Goal: Task Accomplishment & Management: Use online tool/utility

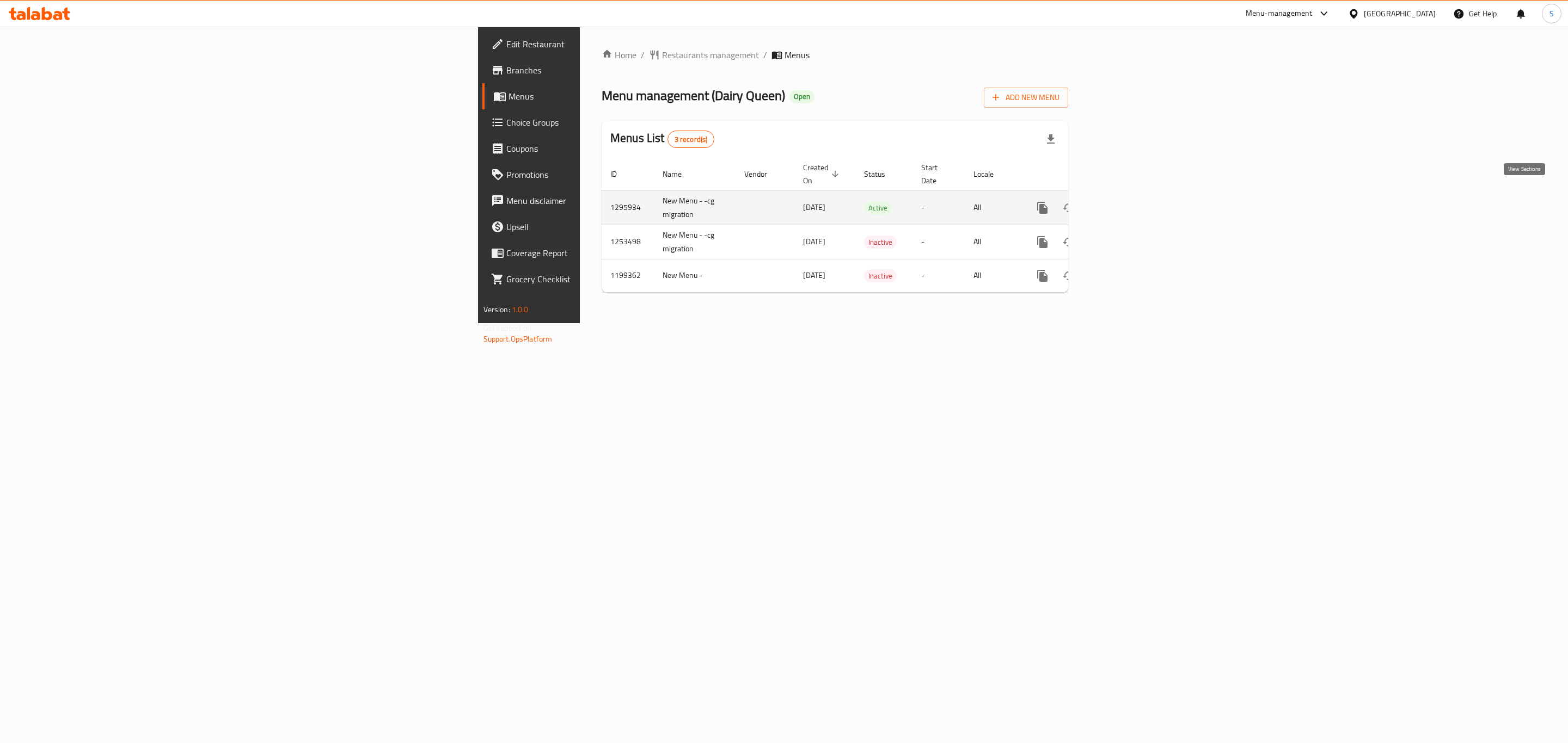
click at [1125, 203] on icon "enhanced table" at bounding box center [1121, 208] width 9 height 9
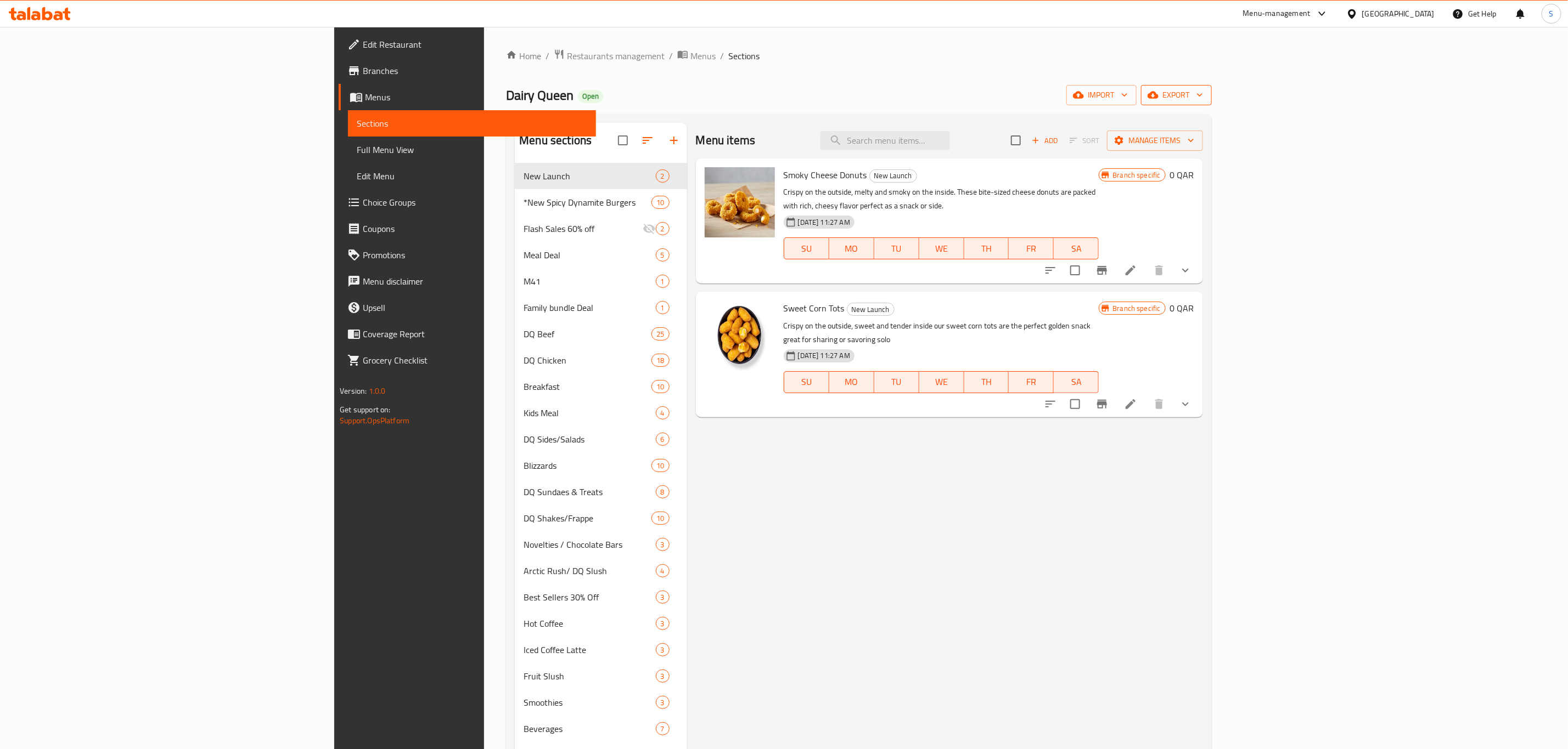
click at [1203, 96] on span "export" at bounding box center [1176, 95] width 54 height 13
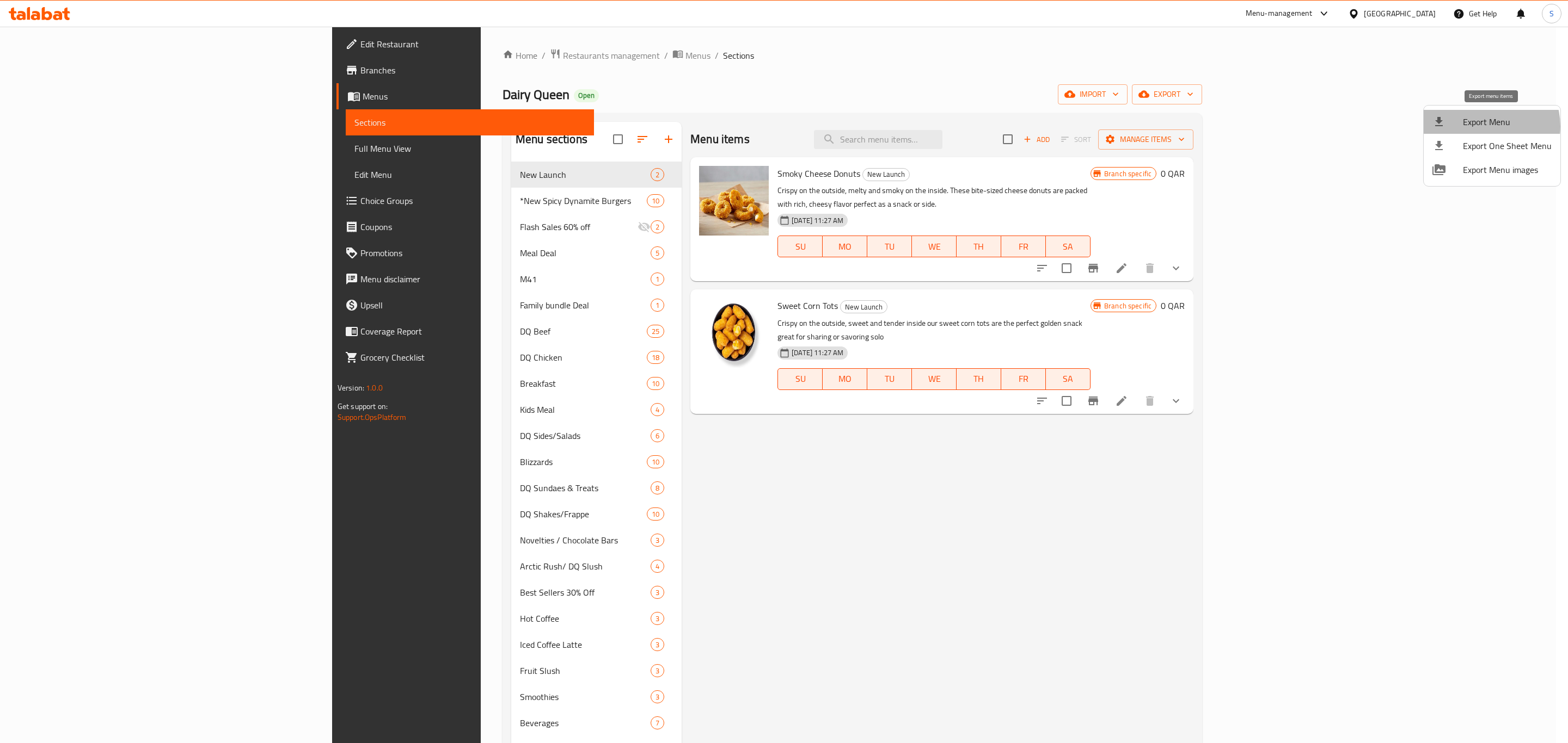
click at [1485, 126] on span "Export Menu" at bounding box center [1507, 122] width 89 height 13
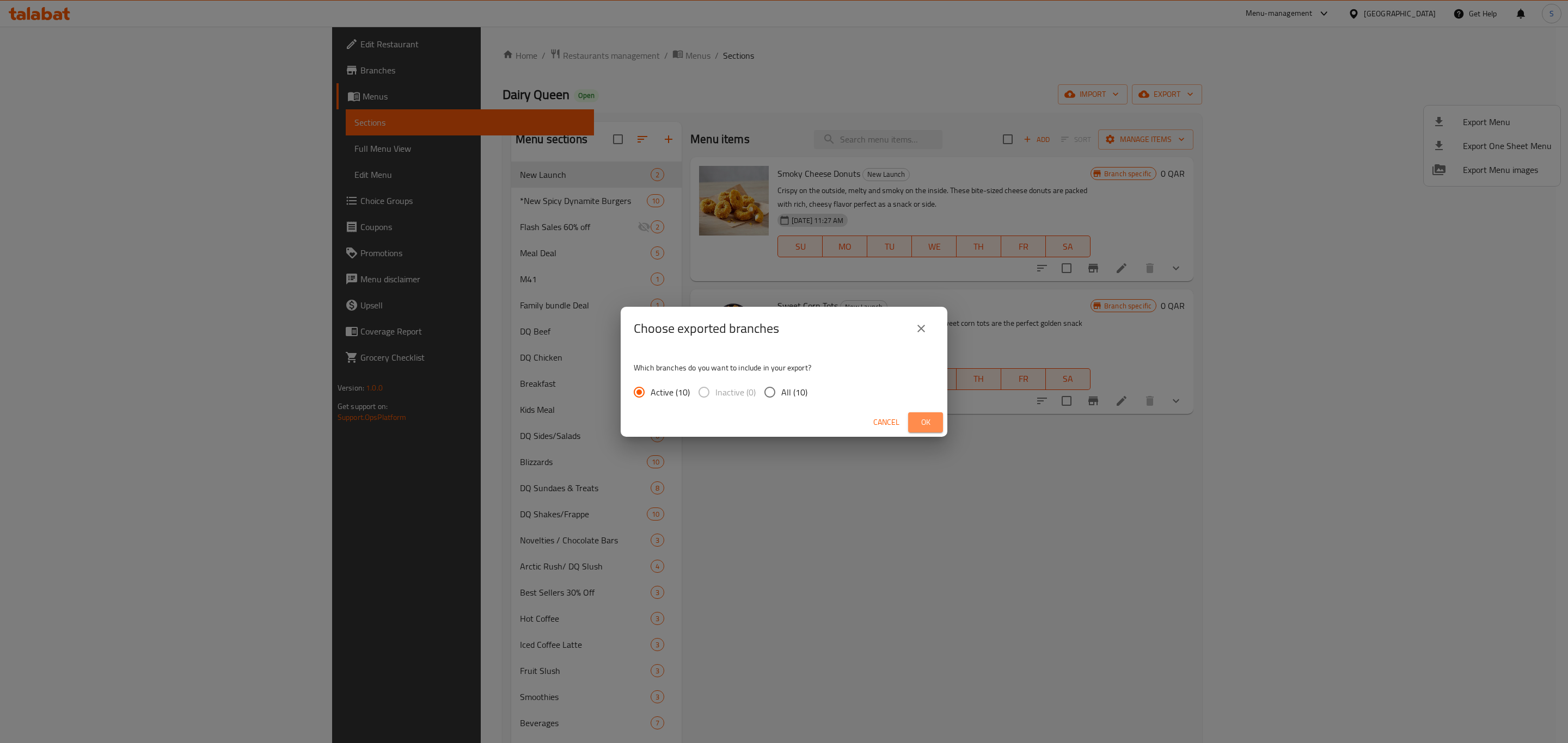
click at [926, 419] on span "Ok" at bounding box center [925, 423] width 17 height 13
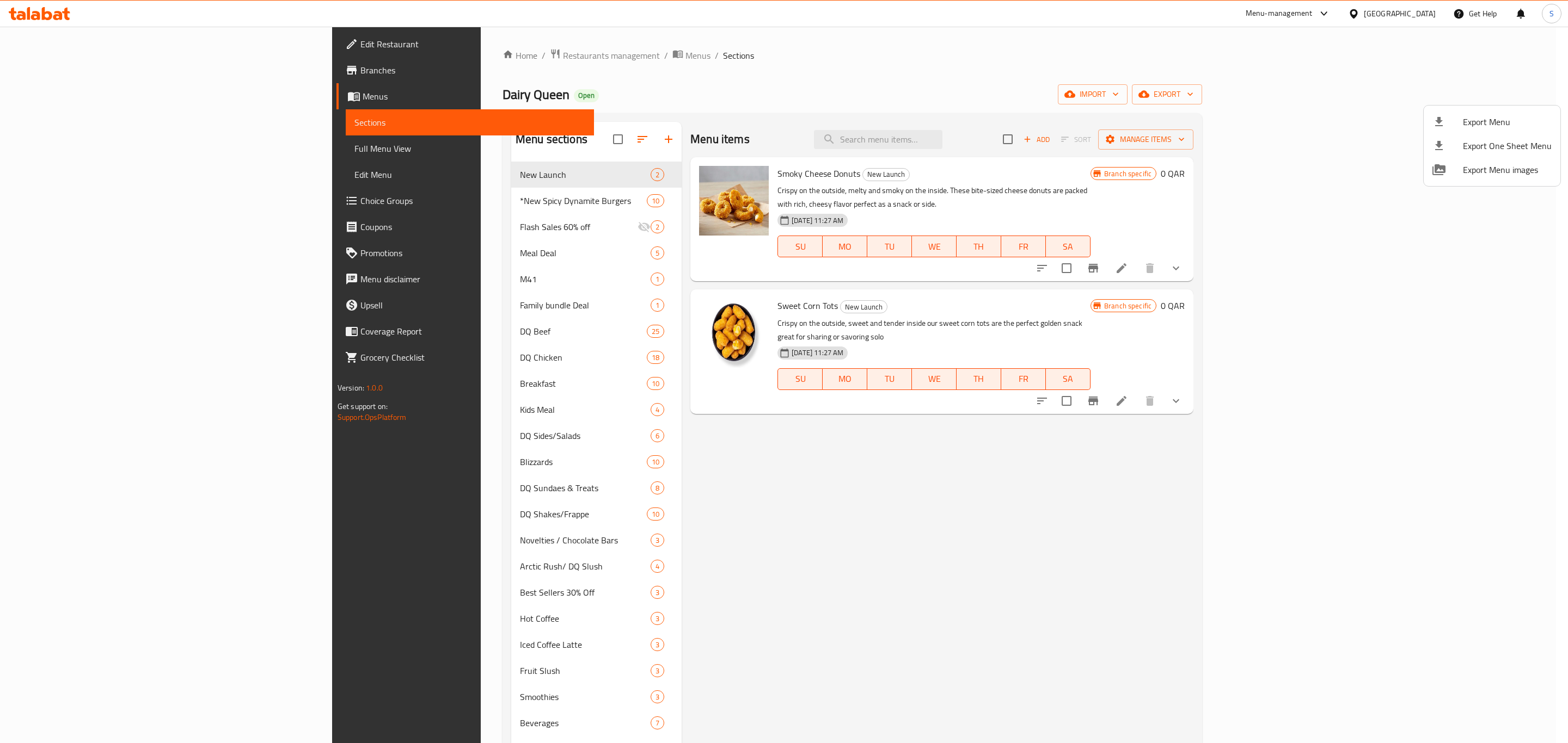
click at [1248, 115] on div at bounding box center [784, 372] width 1568 height 743
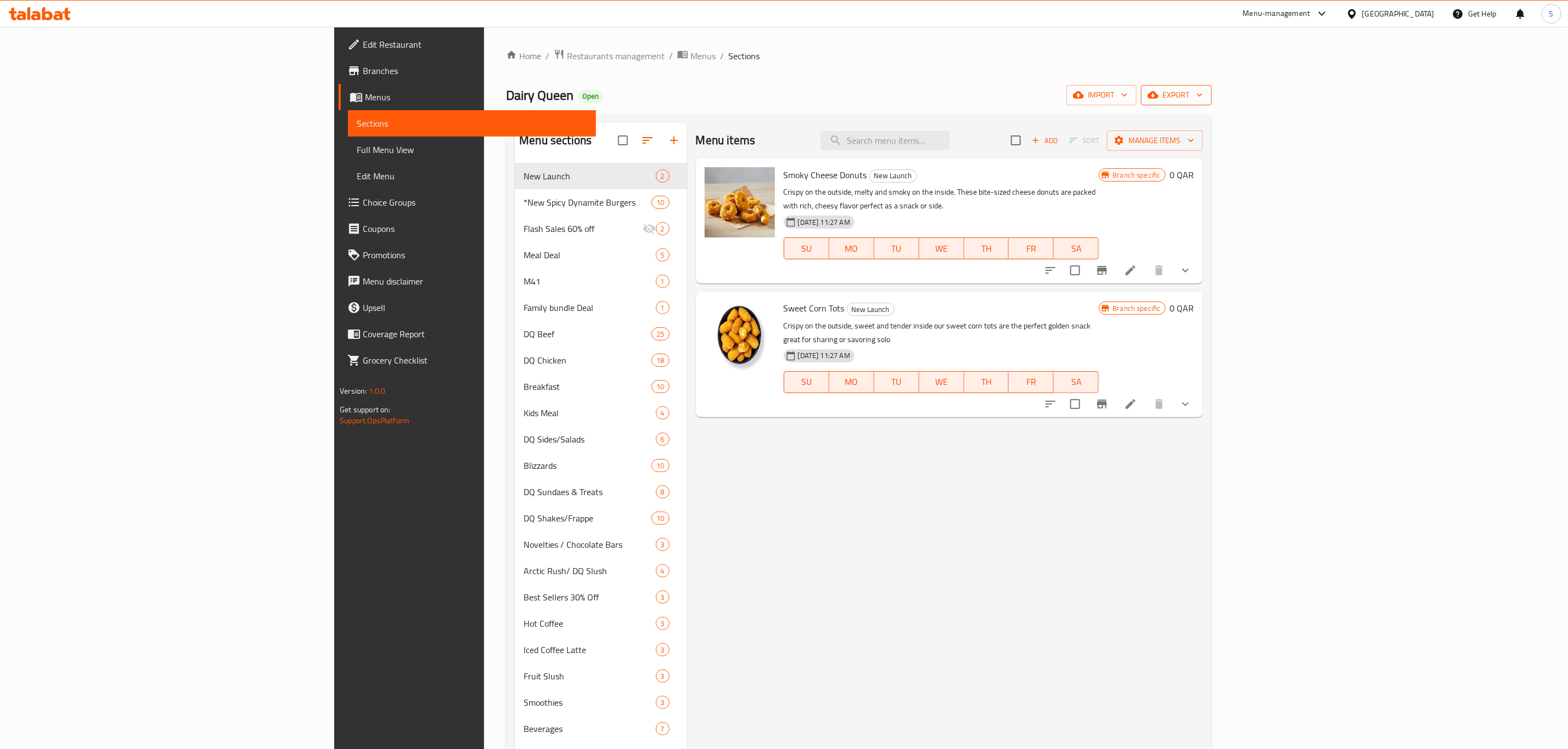
click at [1158, 97] on icon "button" at bounding box center [1152, 95] width 11 height 7
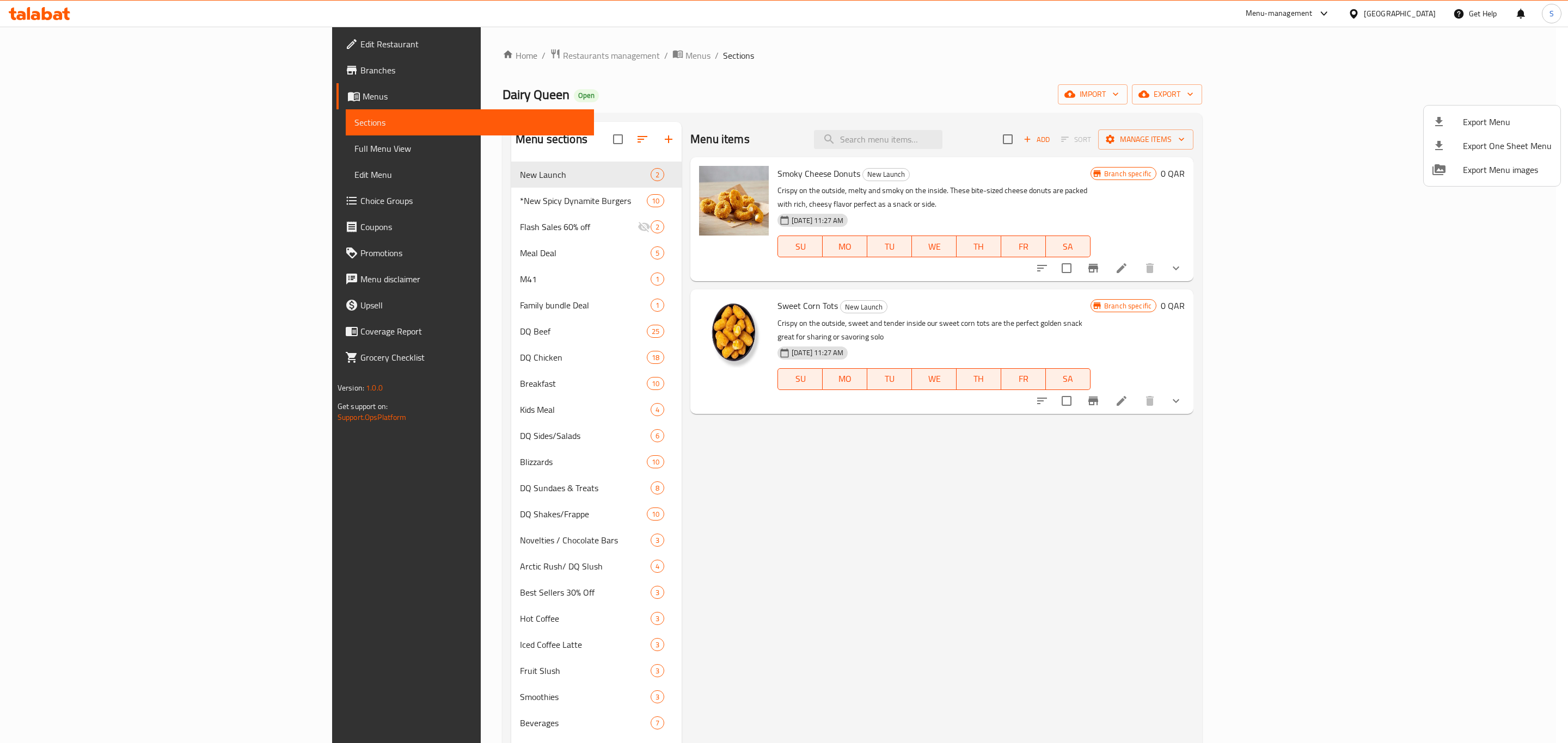
click at [1170, 77] on div at bounding box center [784, 372] width 1568 height 743
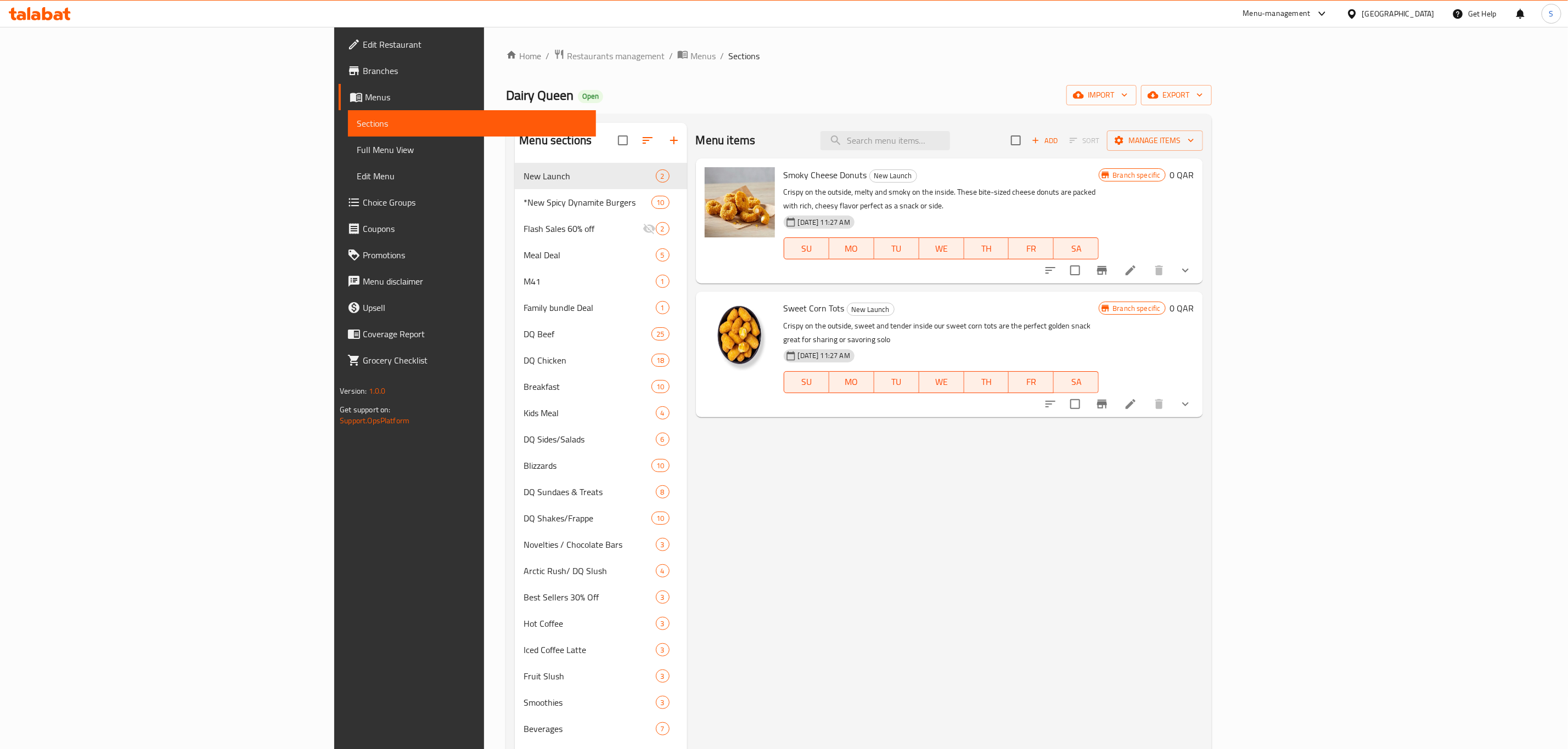
click at [1310, 11] on div "Menu-management" at bounding box center [1277, 13] width 68 height 13
click at [1255, 73] on div "Agent Campaigns Center" at bounding box center [1269, 74] width 83 height 12
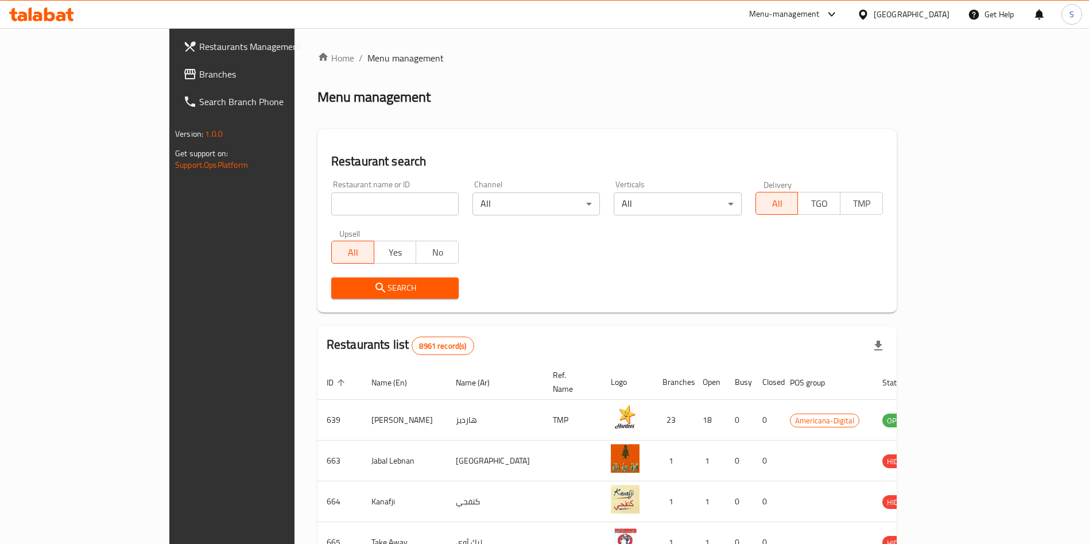
click at [331, 214] on input "search" at bounding box center [394, 203] width 127 height 23
type input "Dairy Queen"
click button "Search" at bounding box center [394, 287] width 127 height 21
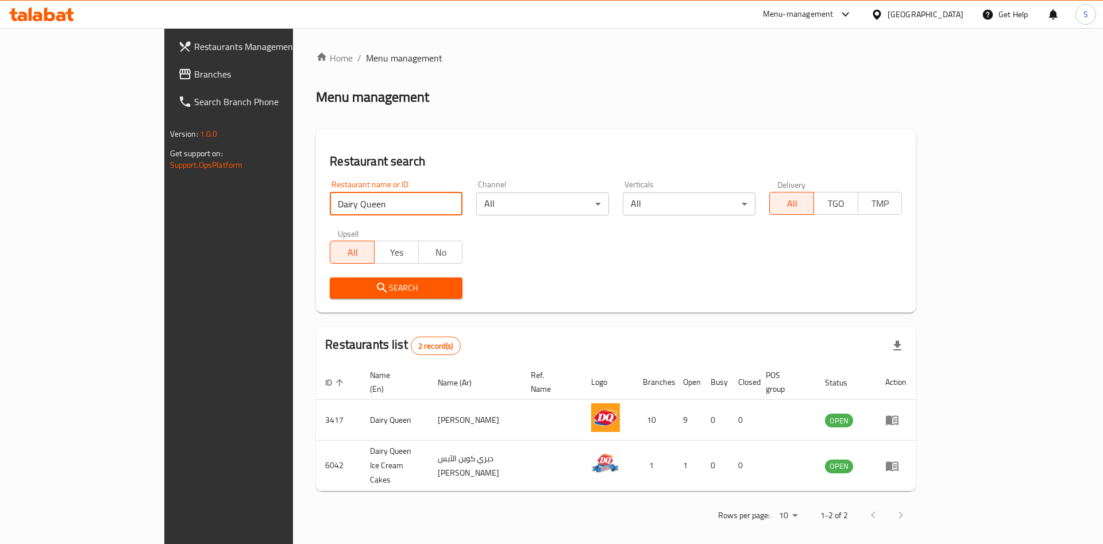
click at [861, 17] on div "Menu-management" at bounding box center [807, 15] width 108 height 28
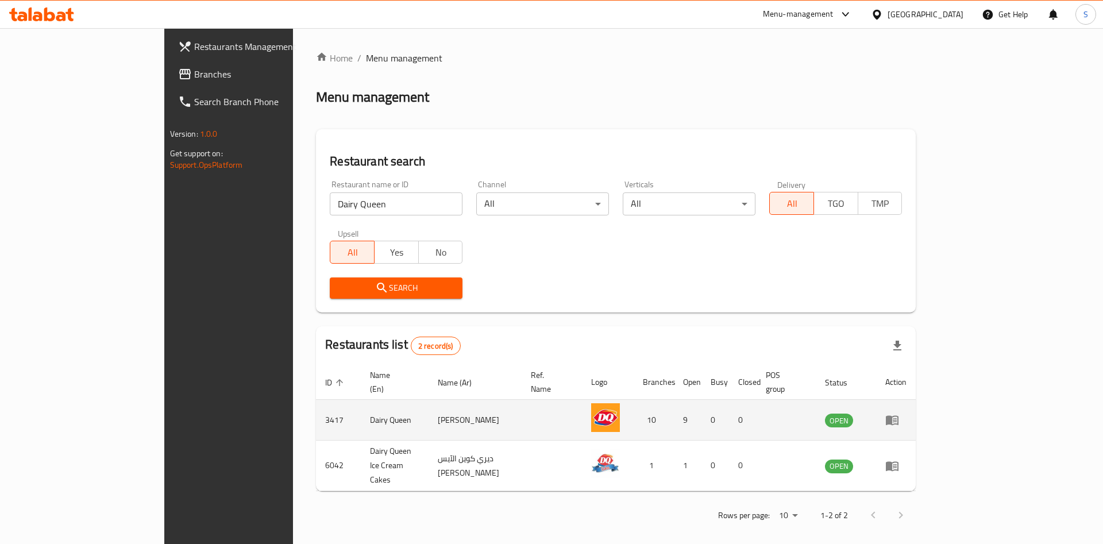
click at [899, 413] on icon "enhanced table" at bounding box center [892, 420] width 14 height 14
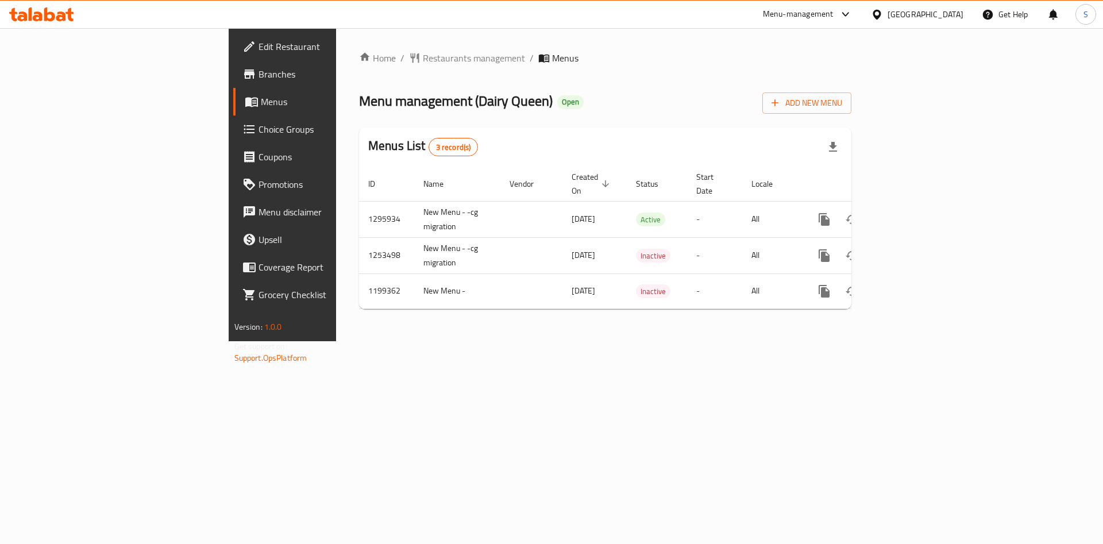
click at [258, 75] on span "Branches" at bounding box center [330, 74] width 145 height 14
